Goal: Information Seeking & Learning: Check status

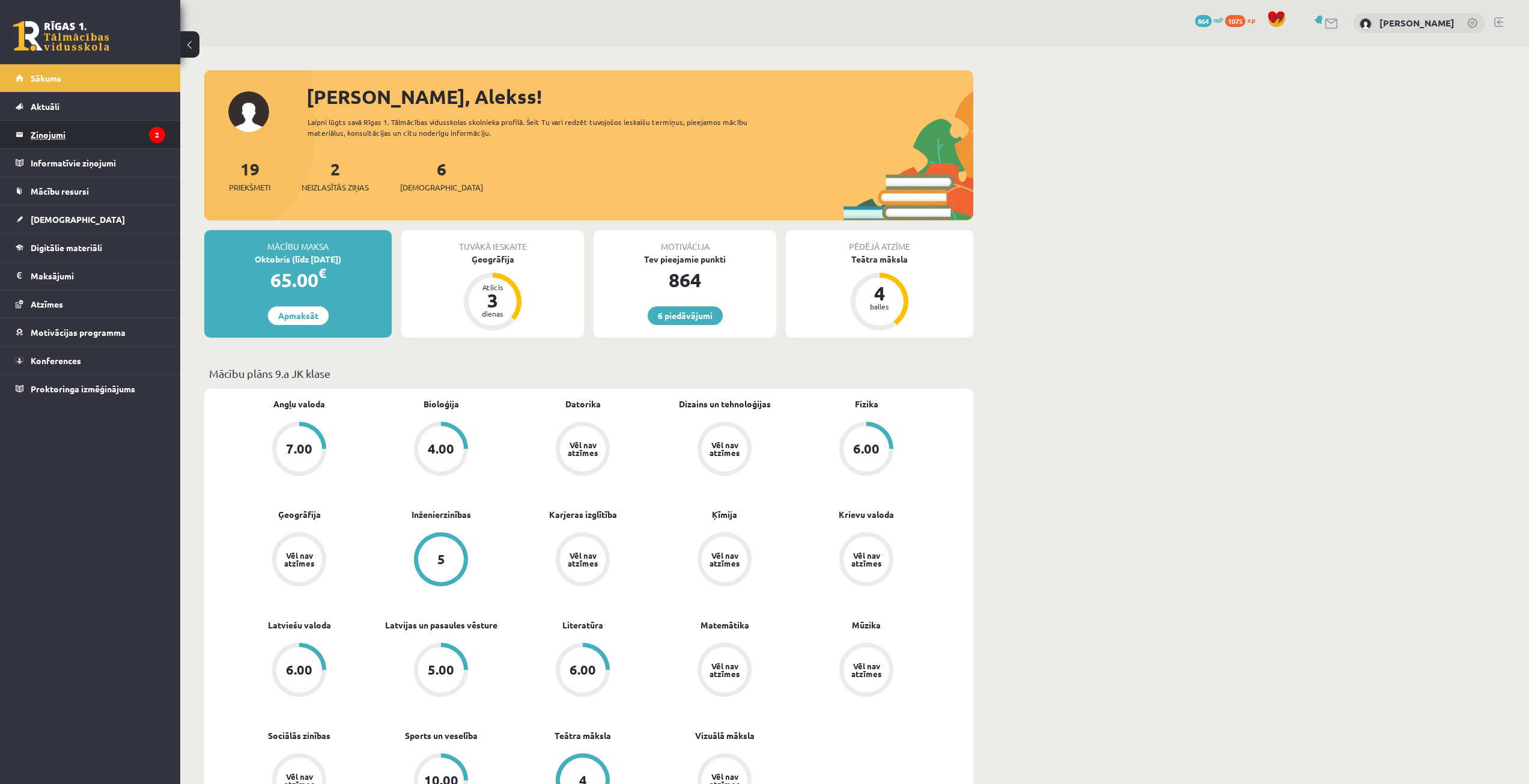
click at [77, 126] on legend "Ziņojumi 2" at bounding box center [97, 135] width 135 height 28
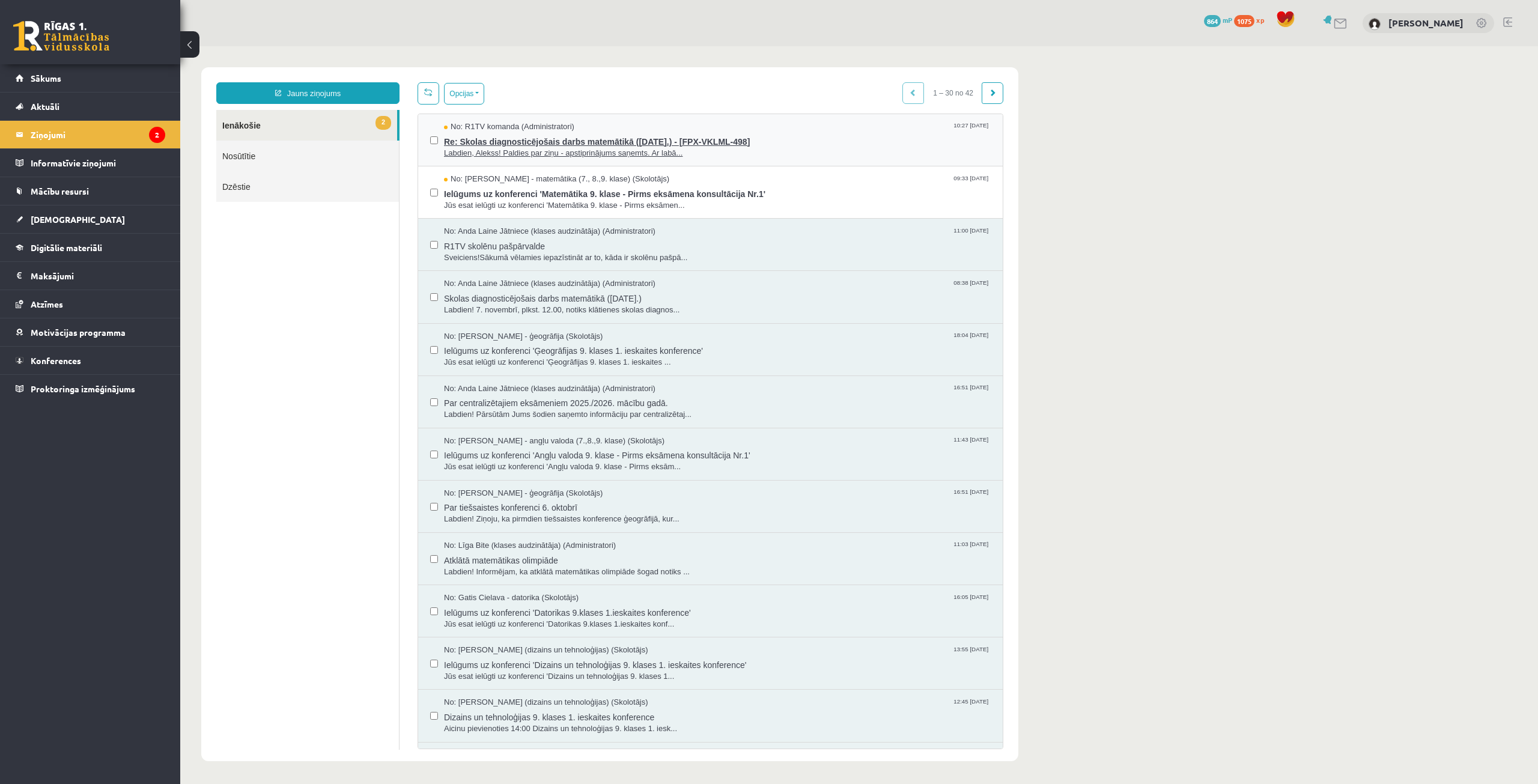
click at [510, 140] on span "Re: Skolas diagnosticējošais darbs matemātikā ([DATE].) - [FPX-VKLML-498]" at bounding box center [717, 140] width 547 height 15
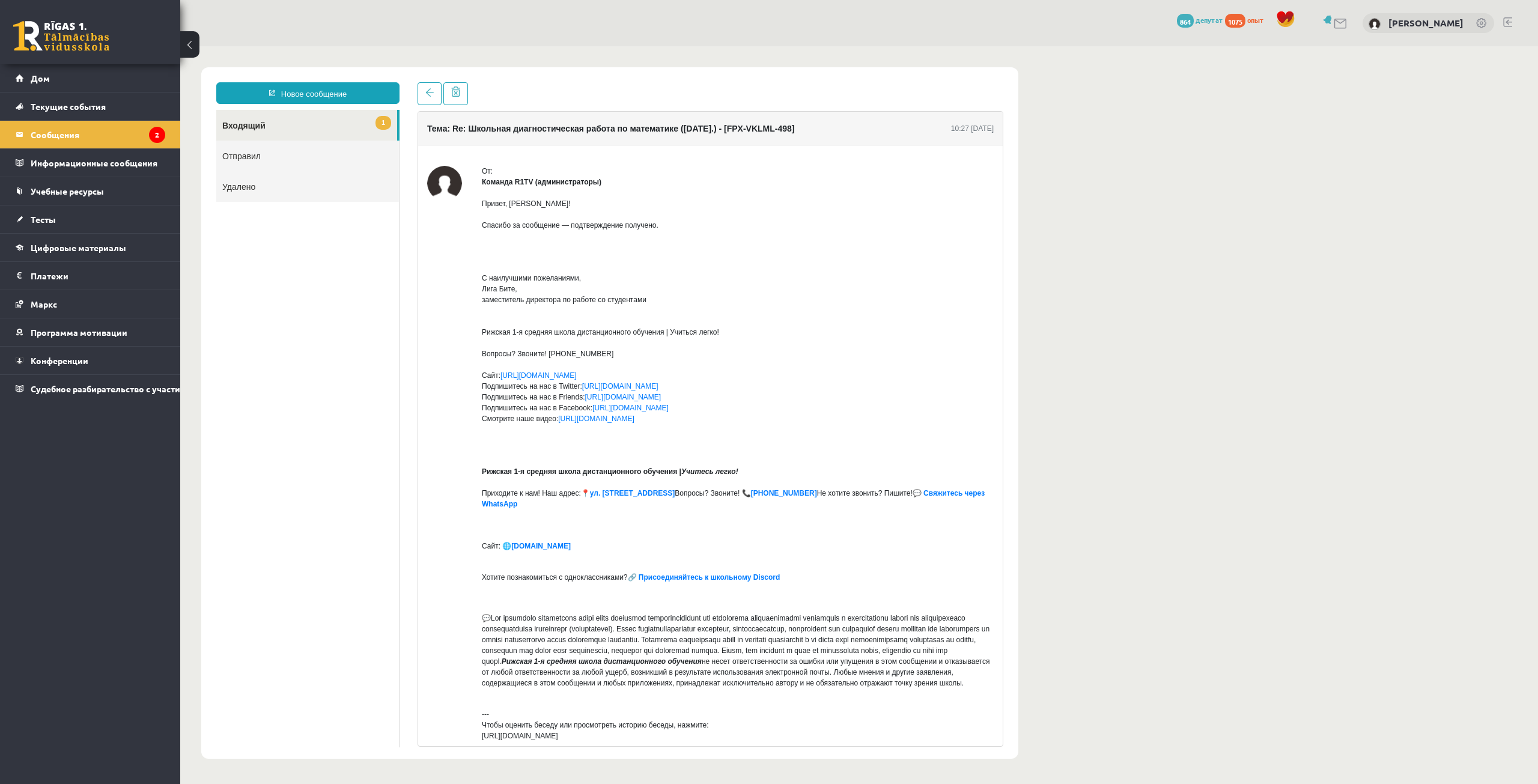
click at [308, 117] on link "1 Входящий" at bounding box center [306, 125] width 181 height 30
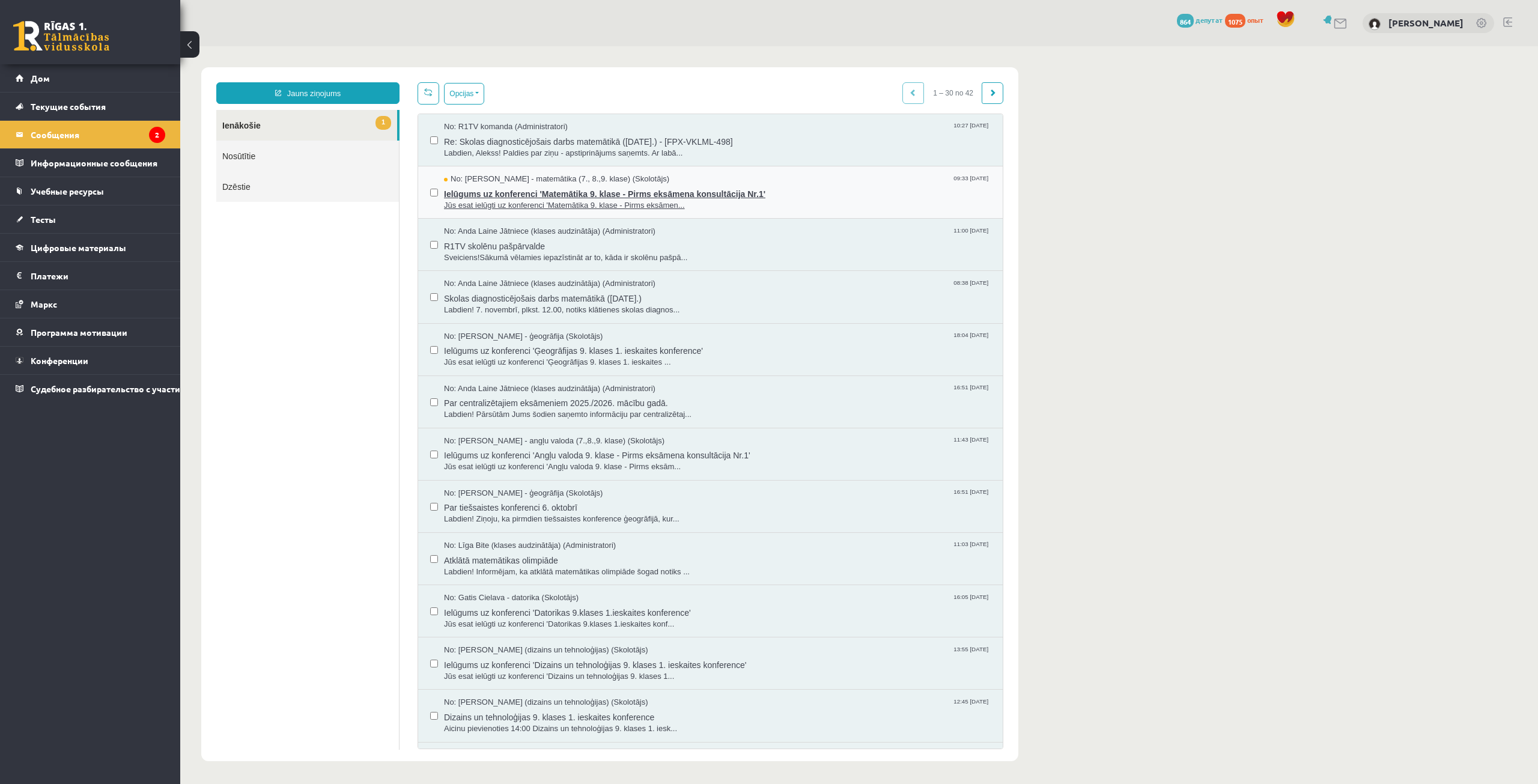
click at [659, 186] on span "Ielūgums uz konferenci 'Matemātika 9. klase - Pirms eksāmena konsultācija Nr.1'" at bounding box center [717, 192] width 547 height 15
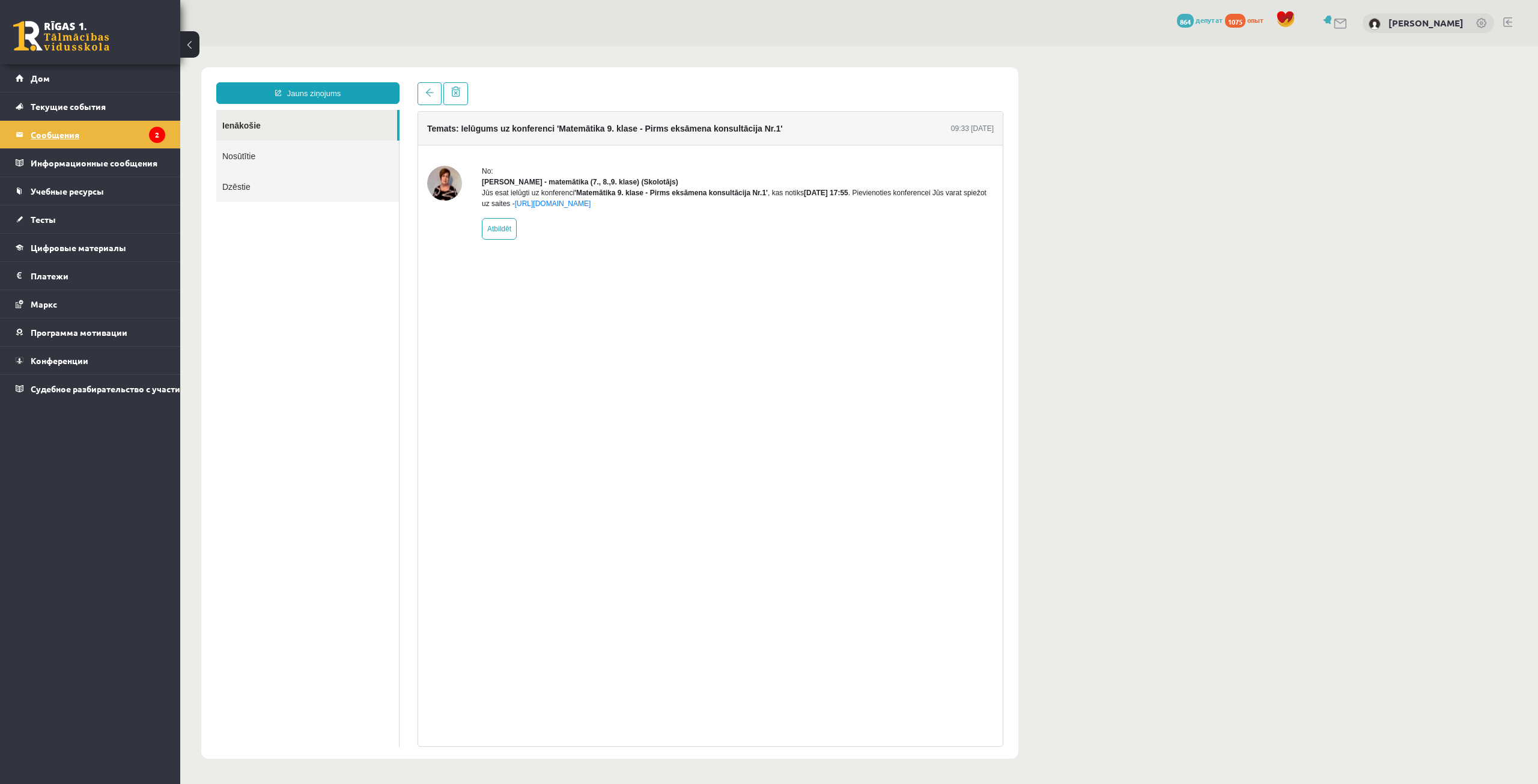
click at [95, 128] on legend "Сообщения 2" at bounding box center [97, 135] width 135 height 28
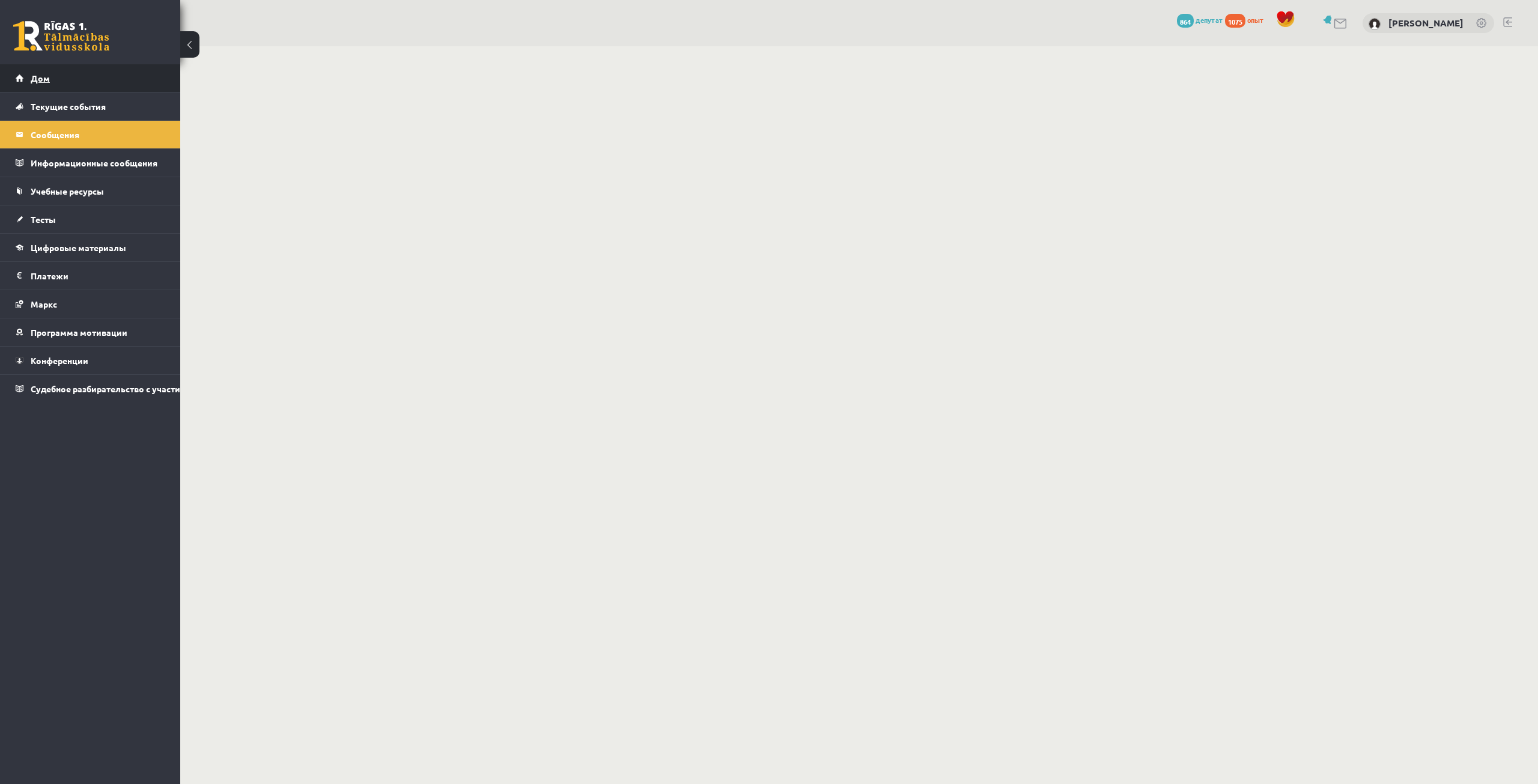
click at [111, 75] on link "Дом" at bounding box center [91, 78] width 150 height 28
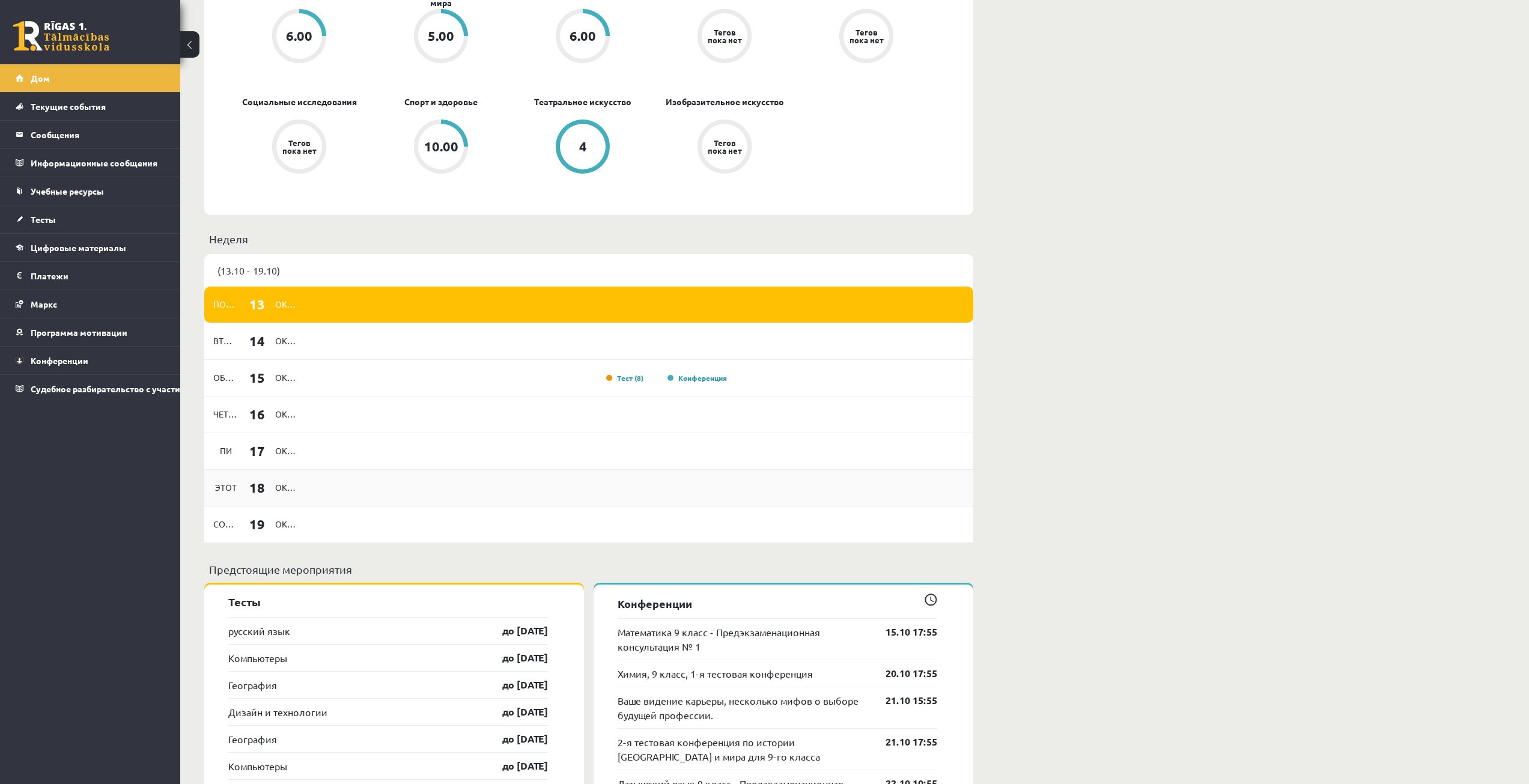
scroll to position [841, 0]
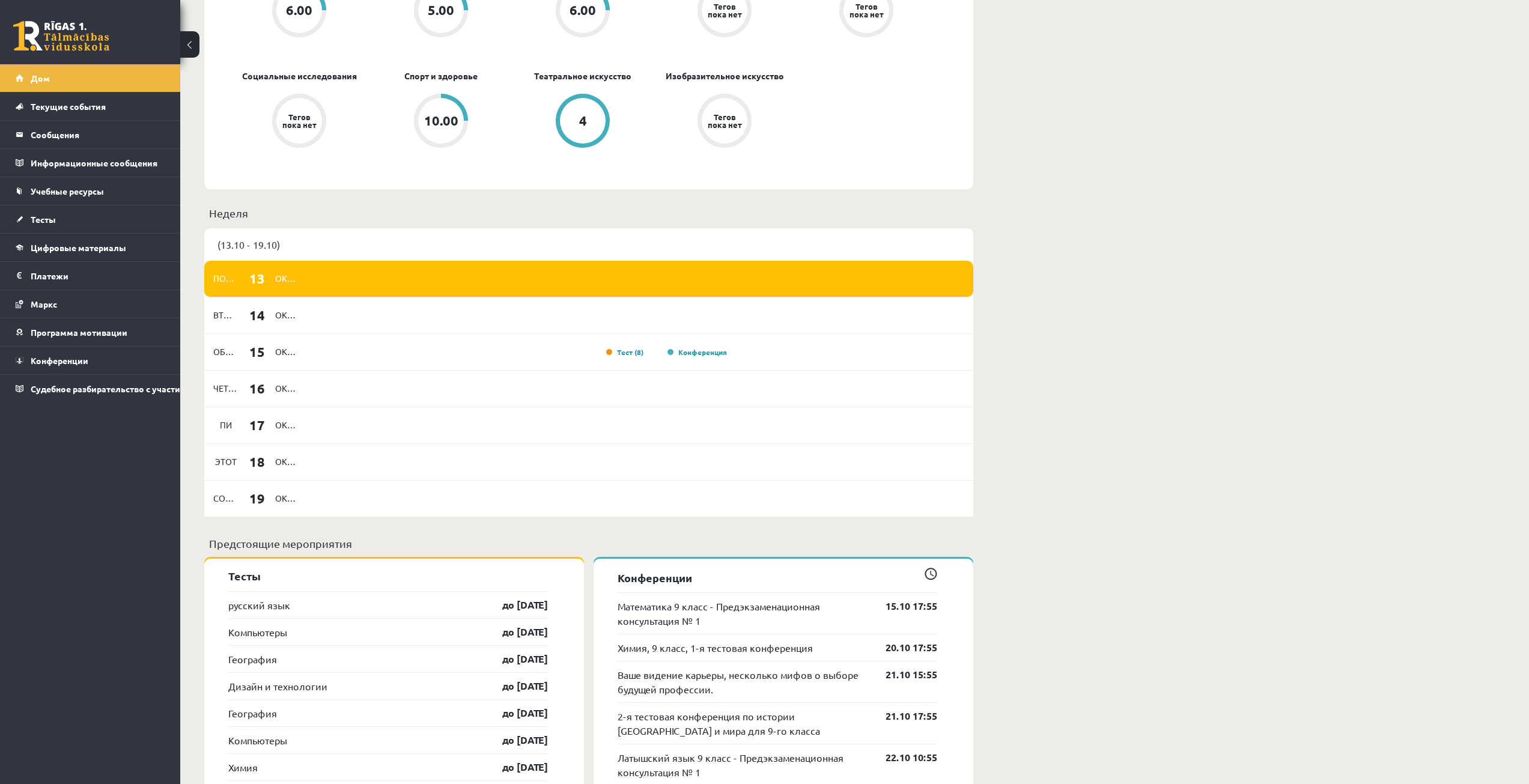
drag, startPoint x: 325, startPoint y: 319, endPoint x: 415, endPoint y: 248, distance: 114.6
click at [415, 248] on div "(13.10 - 19.10)" at bounding box center [589, 244] width 769 height 33
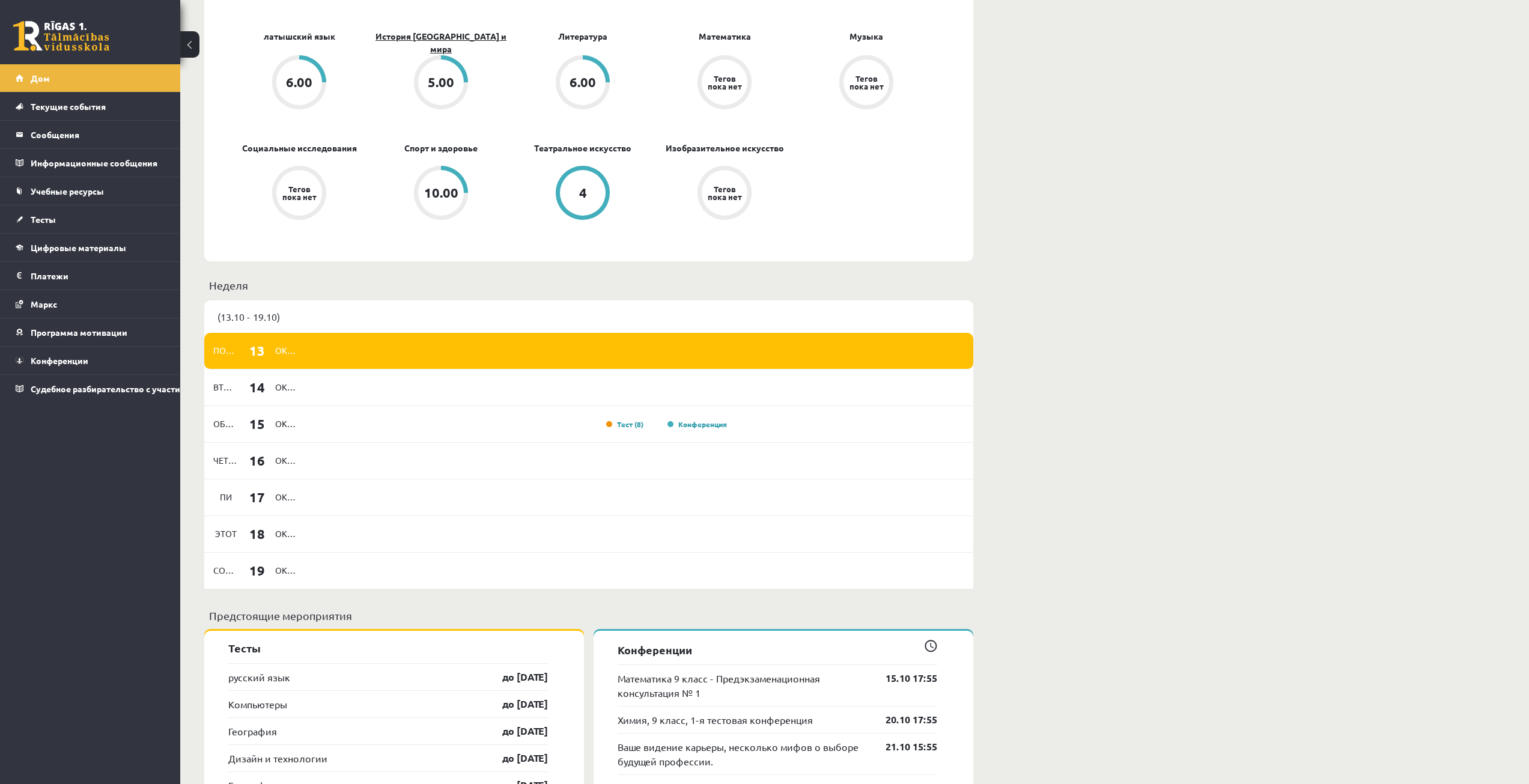
scroll to position [781, 0]
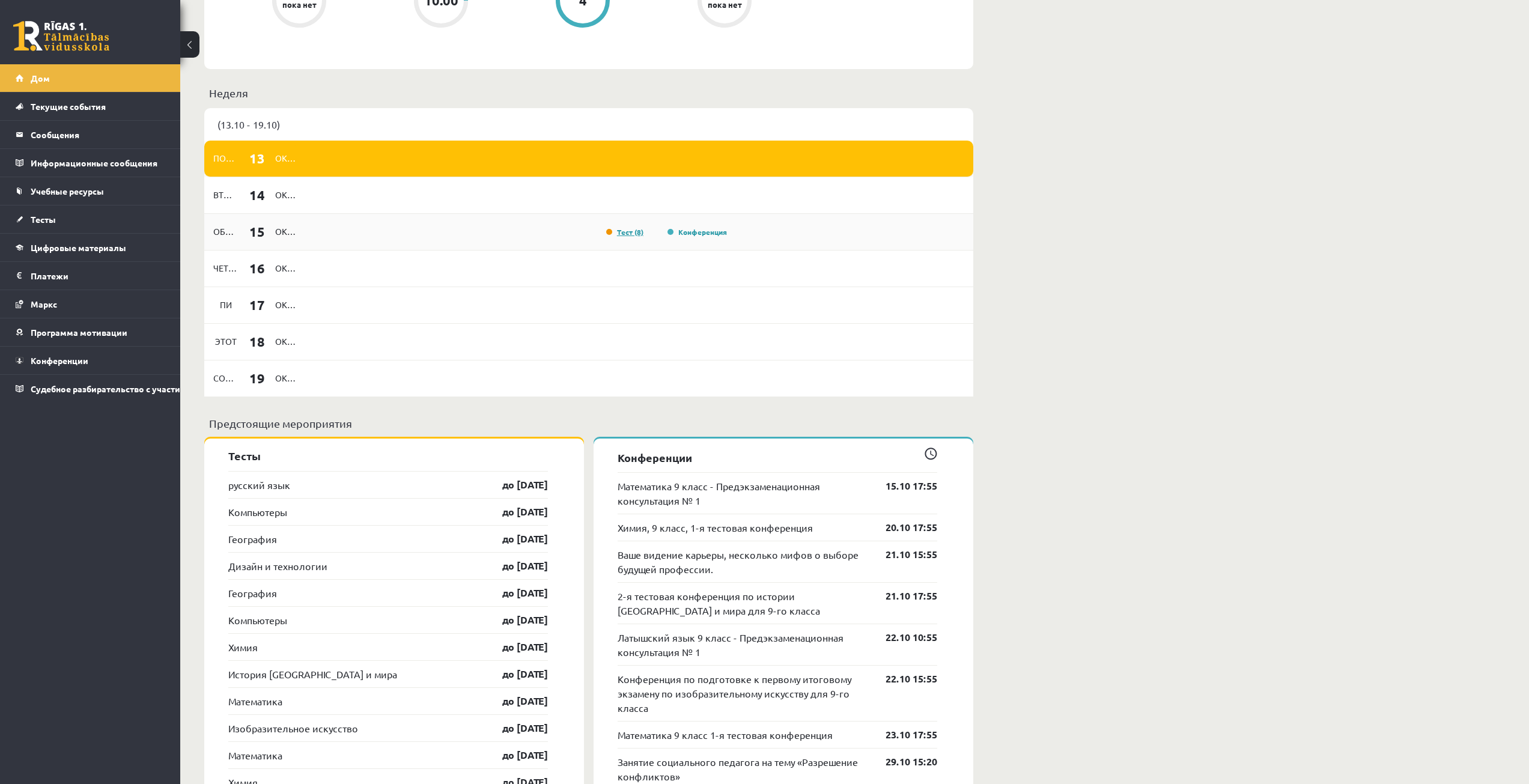
click at [634, 234] on font "Тест (8)" at bounding box center [630, 232] width 26 height 10
